Goal: Task Accomplishment & Management: Manage account settings

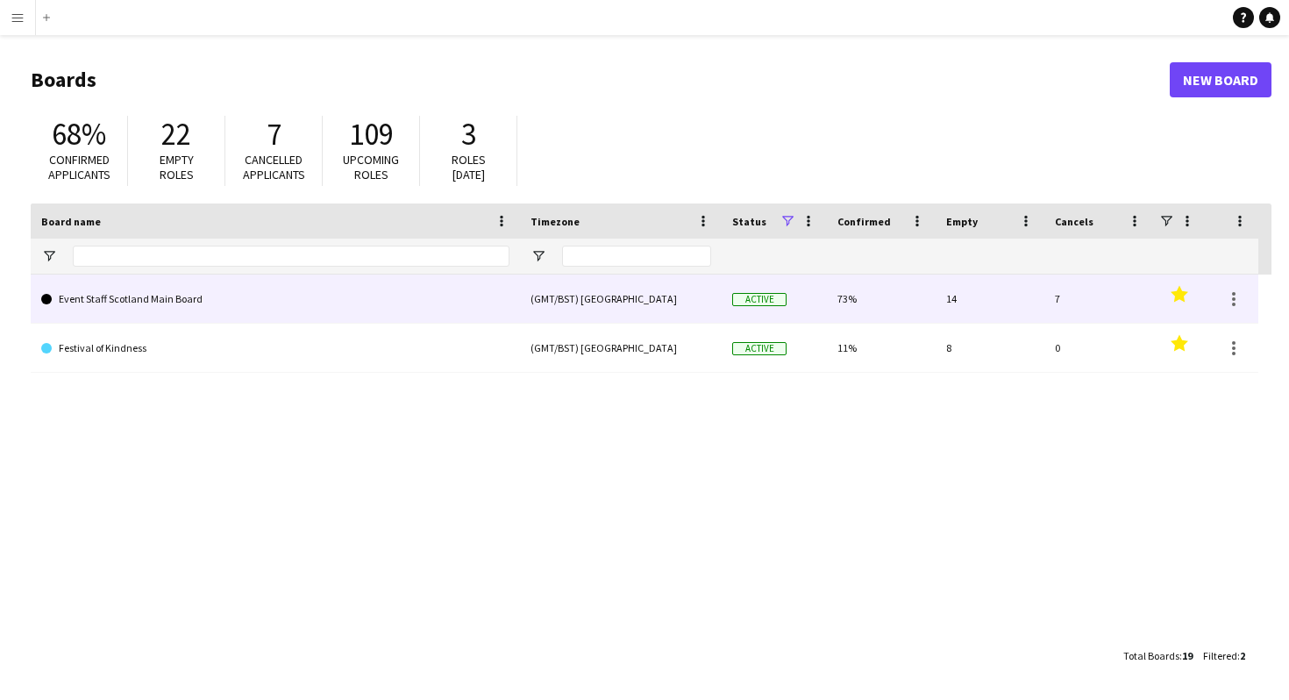
click at [192, 297] on link "Event Staff Scotland Main Board" at bounding box center [275, 298] width 468 height 49
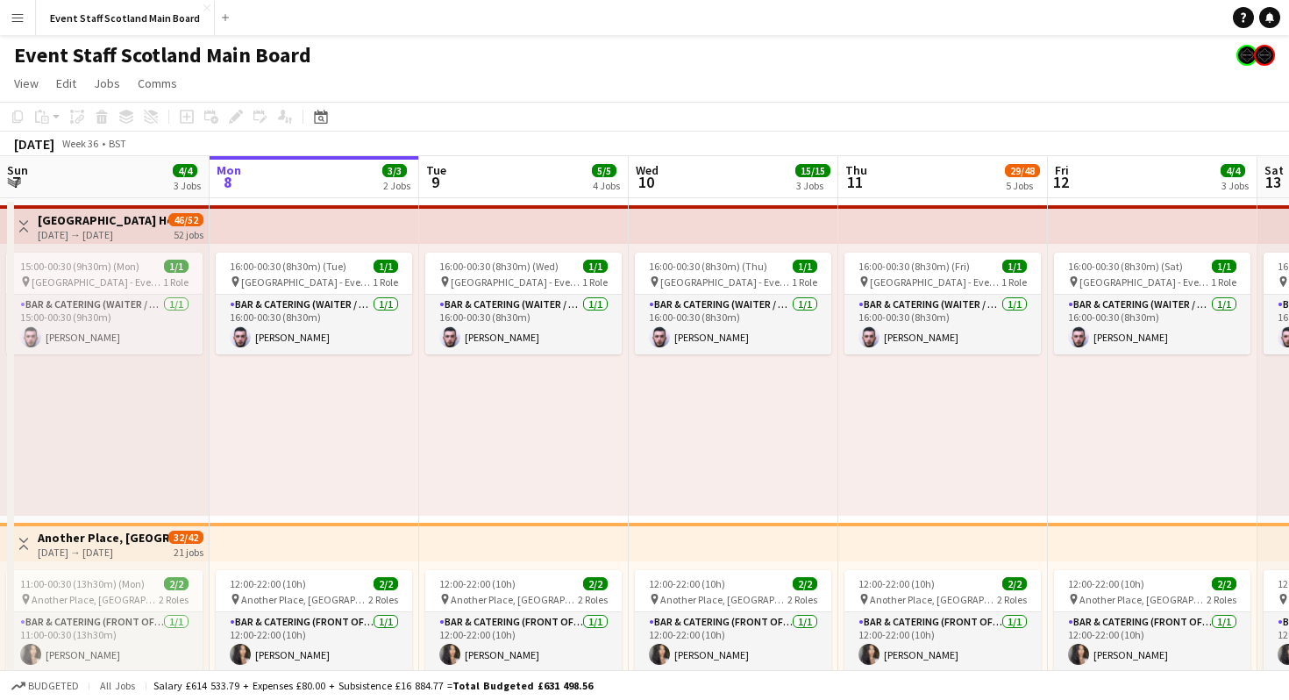
click at [332, 169] on app-board-header-date "Mon 8 3/3 2 Jobs" at bounding box center [315, 177] width 210 height 42
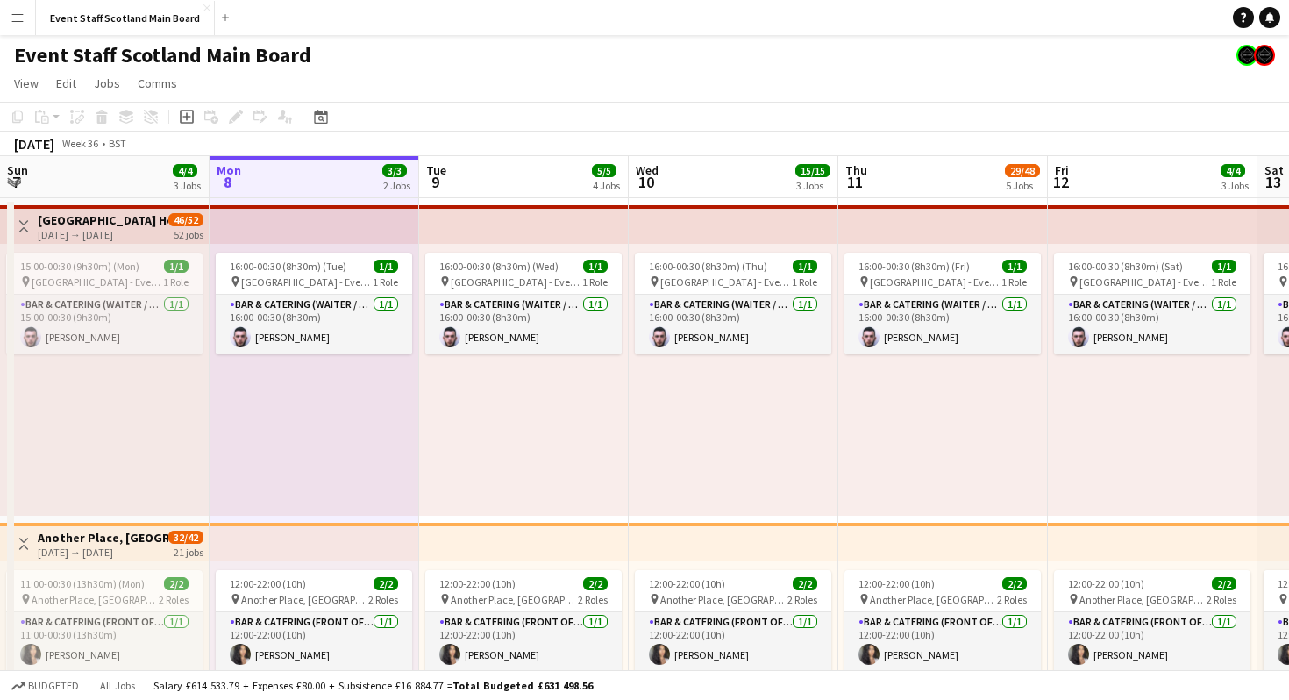
click at [127, 205] on app-top-bar "Toggle View [GEOGRAPHIC_DATA] Hotel - Service Staff [DATE] → [DATE] 46/52 52 jo…" at bounding box center [105, 224] width 210 height 39
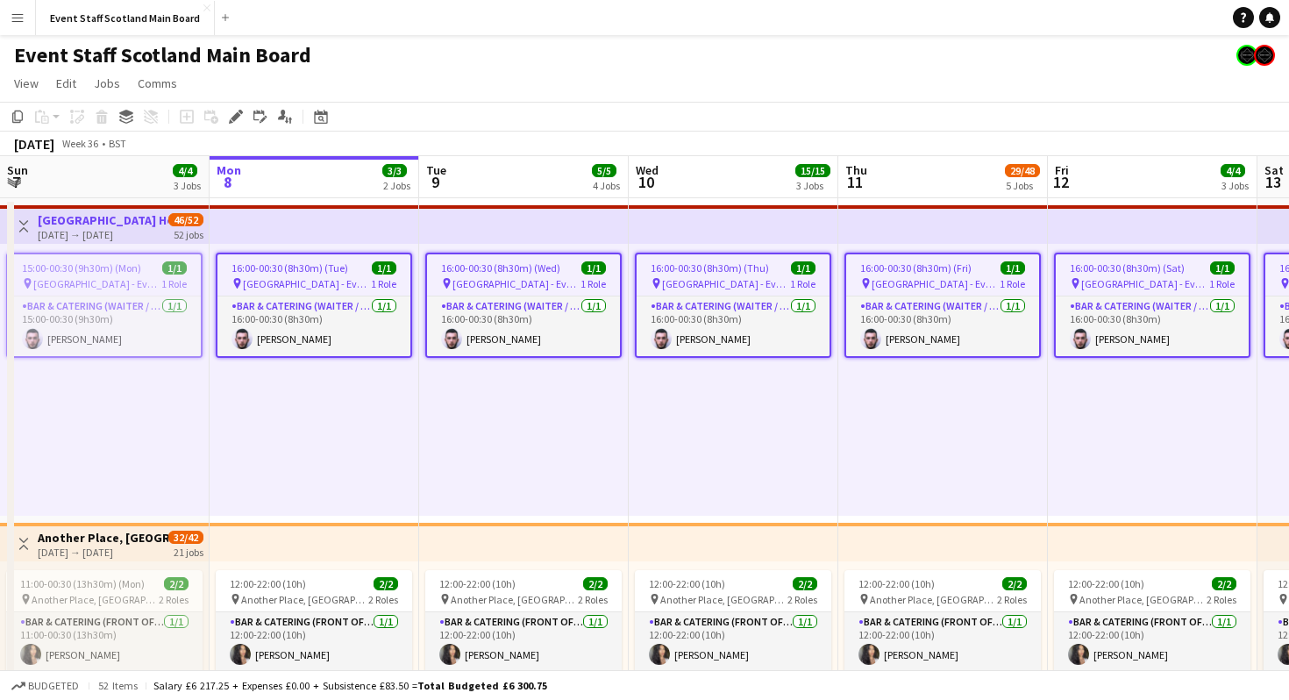
click at [311, 207] on app-top-bar at bounding box center [315, 224] width 210 height 39
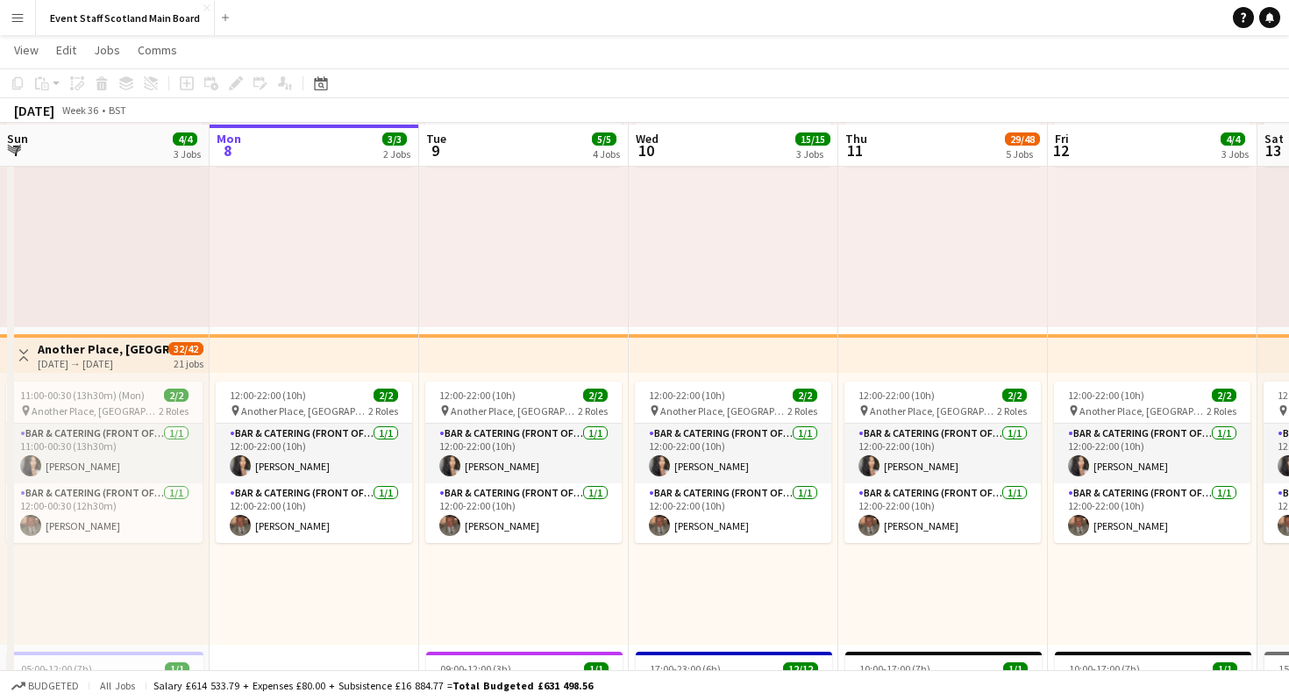
scroll to position [189, 0]
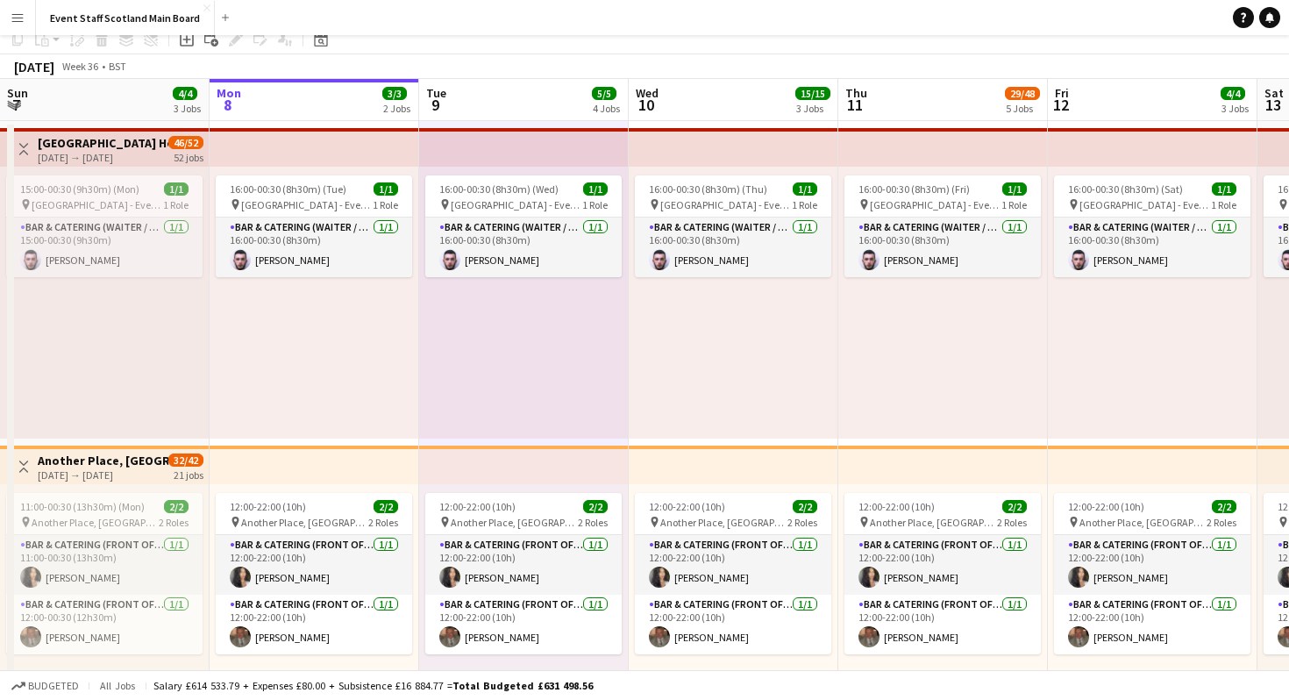
scroll to position [0, 0]
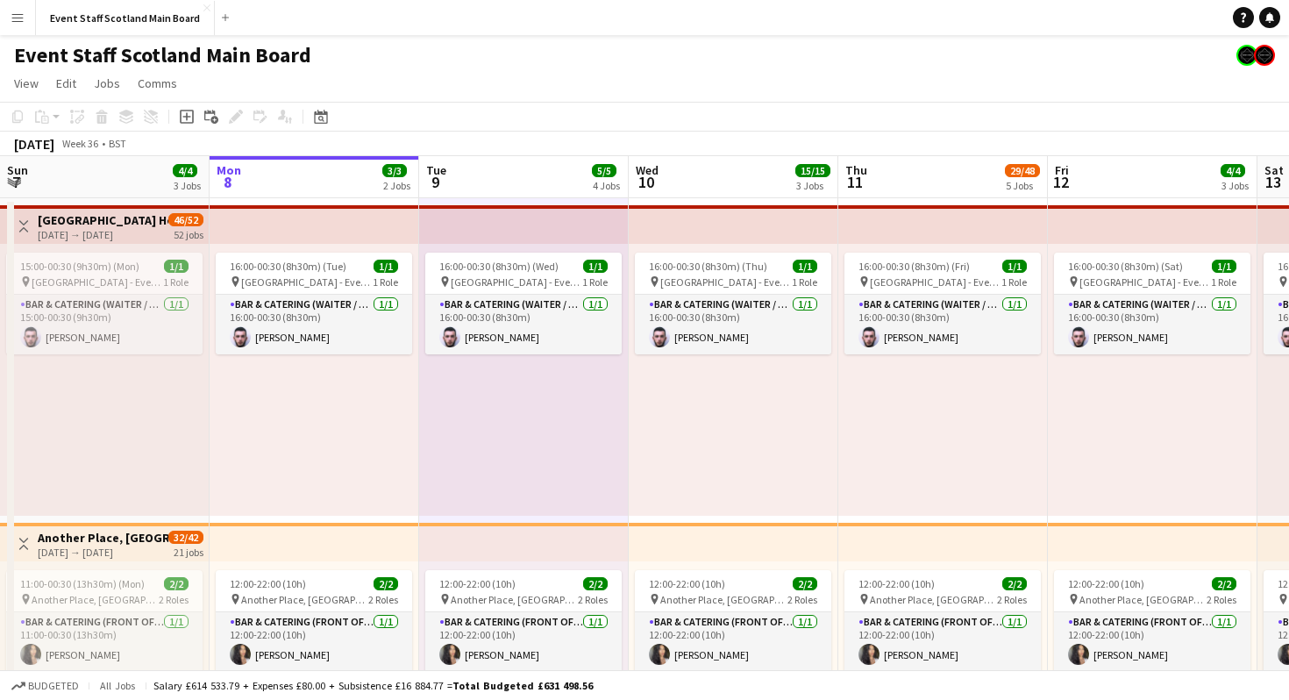
click at [247, 205] on app-top-bar at bounding box center [315, 224] width 210 height 39
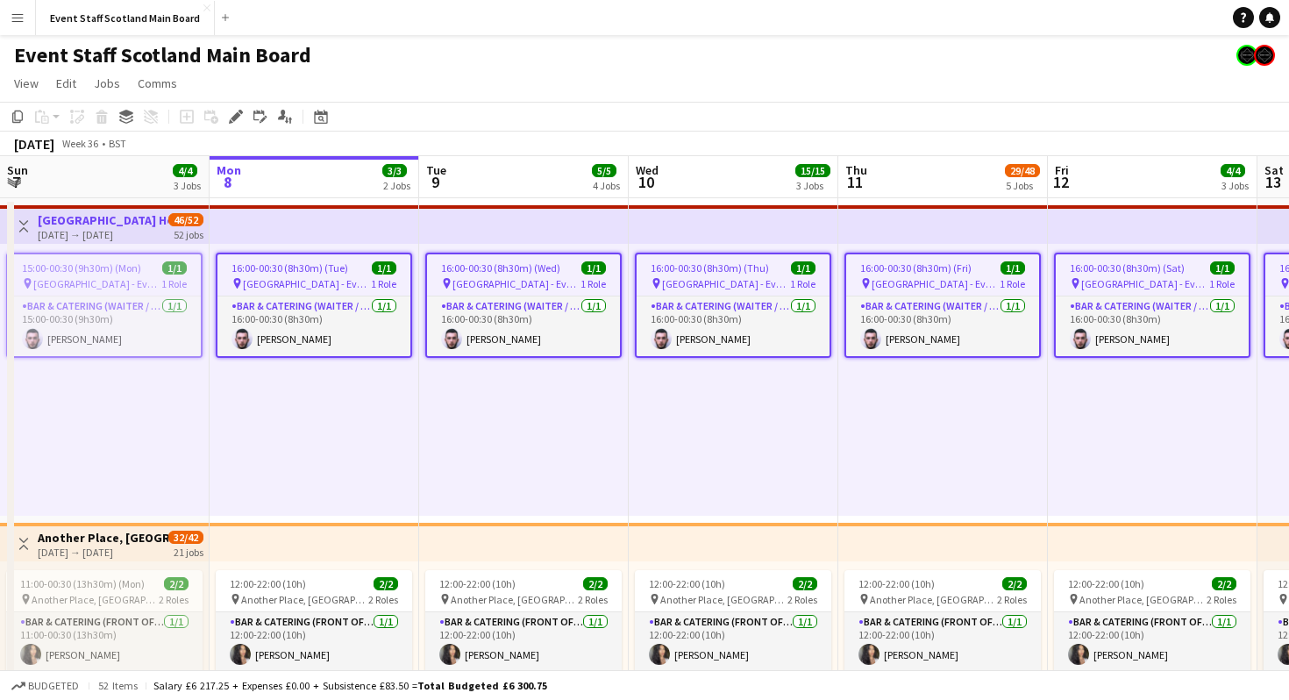
click at [247, 205] on app-top-bar at bounding box center [315, 224] width 210 height 39
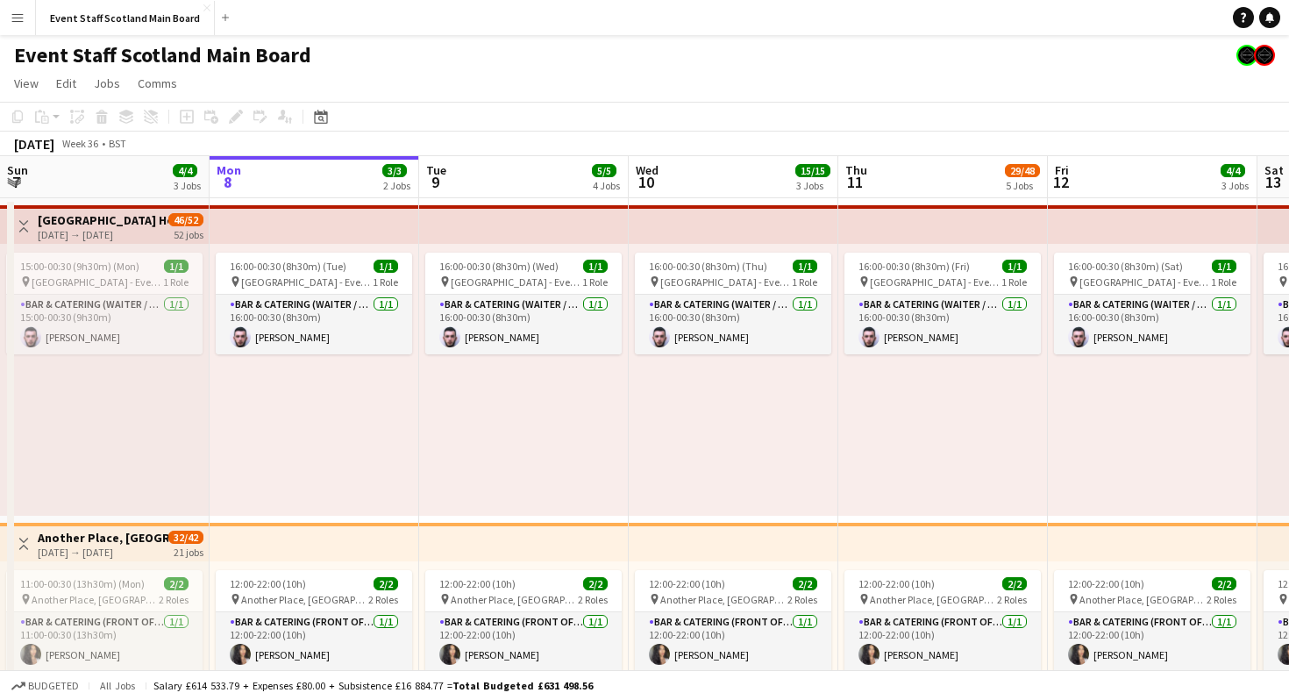
click at [24, 230] on app-icon "Toggle View" at bounding box center [24, 226] width 12 height 12
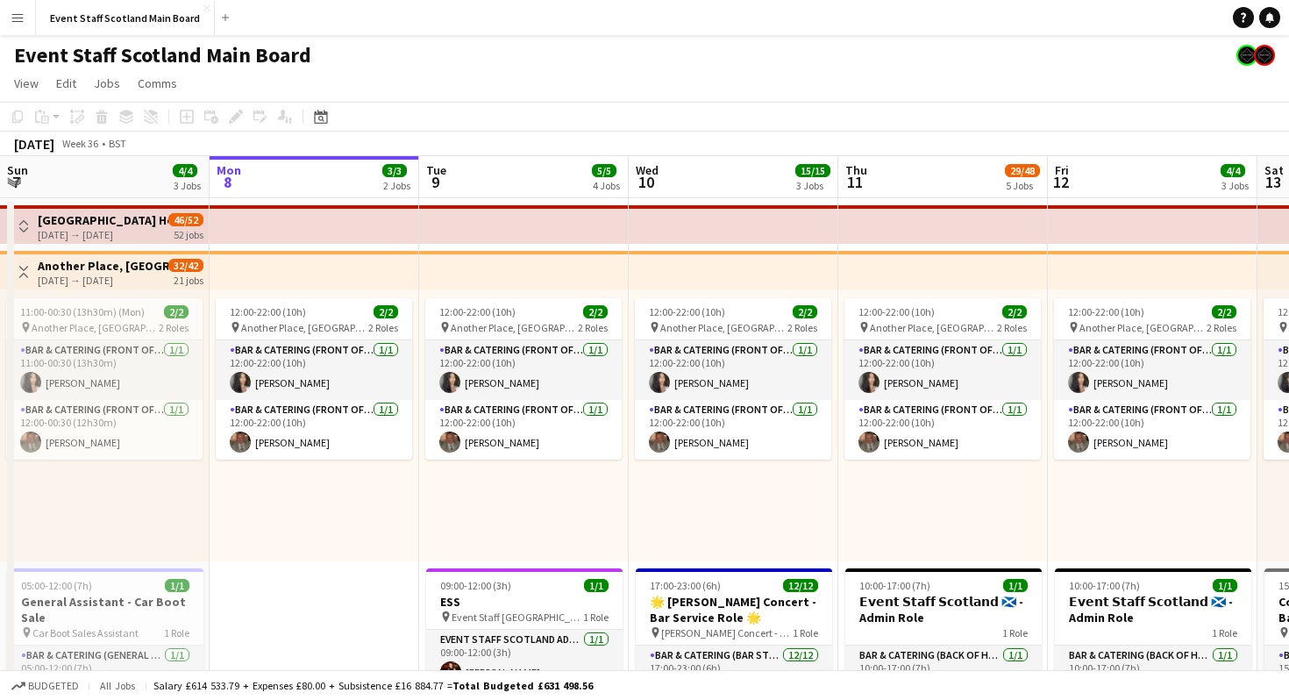
click at [25, 275] on app-icon "Toggle View" at bounding box center [24, 272] width 12 height 12
